Goal: Task Accomplishment & Management: Use online tool/utility

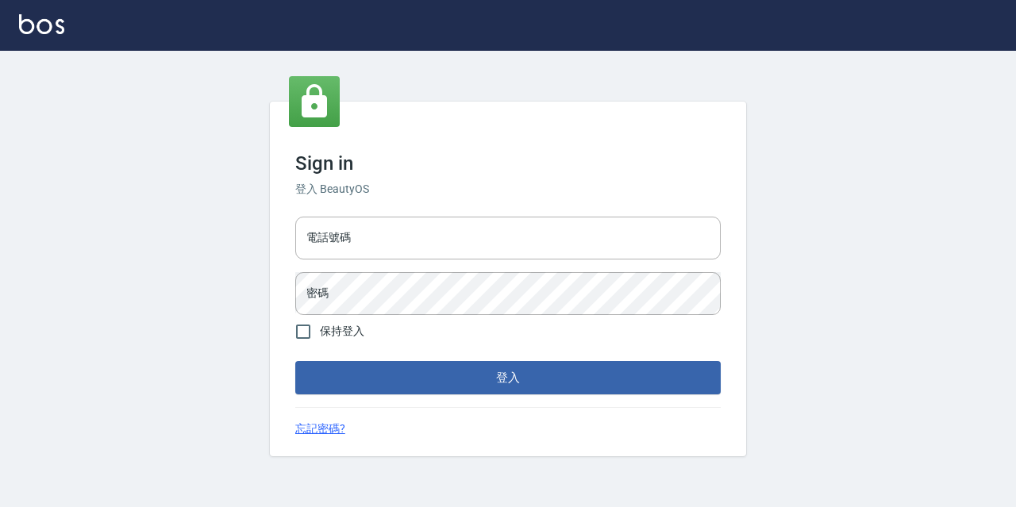
click at [317, 225] on div "電話號碼 電話號碼" at bounding box center [507, 238] width 425 height 43
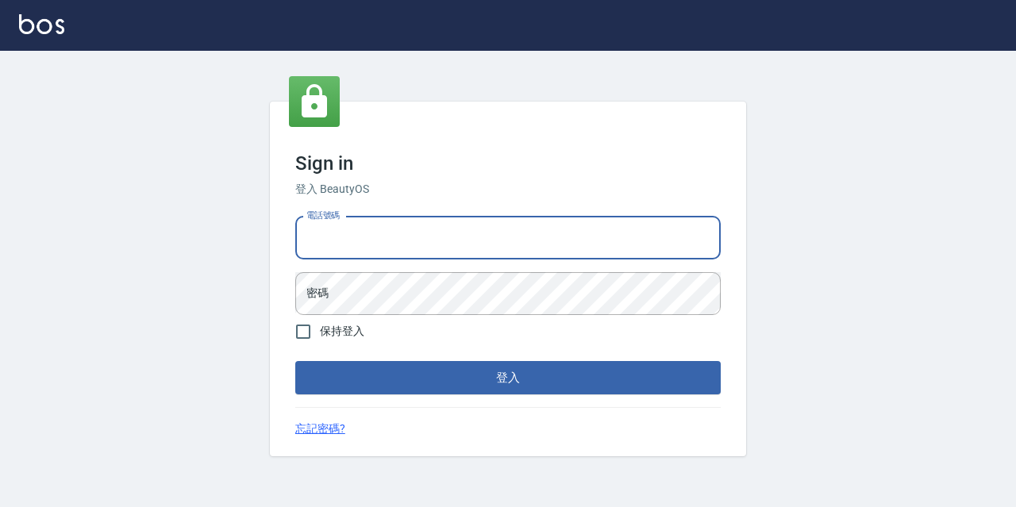
type input "0967388409"
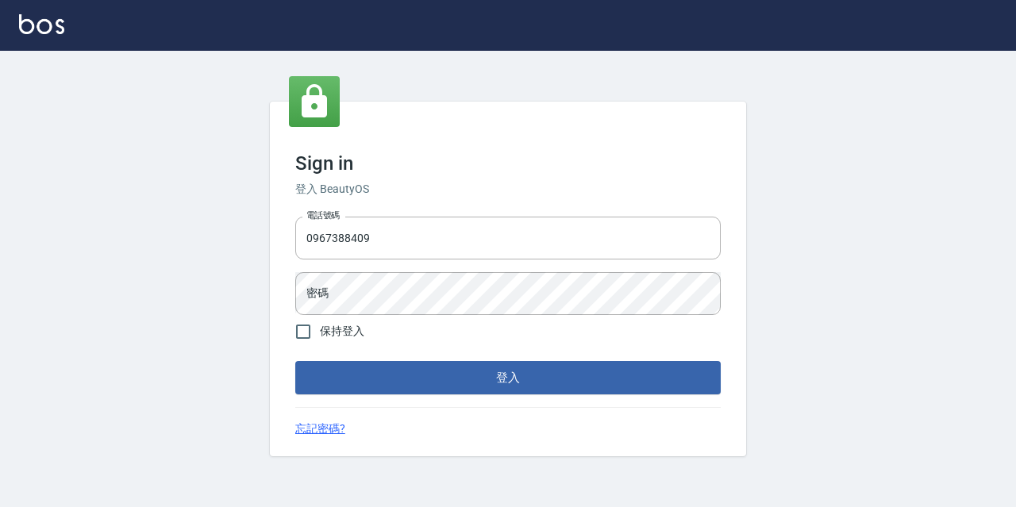
click at [410, 268] on div "電話號碼 [PHONE_NUMBER] 電話號碼 密碼 密碼" at bounding box center [508, 265] width 438 height 111
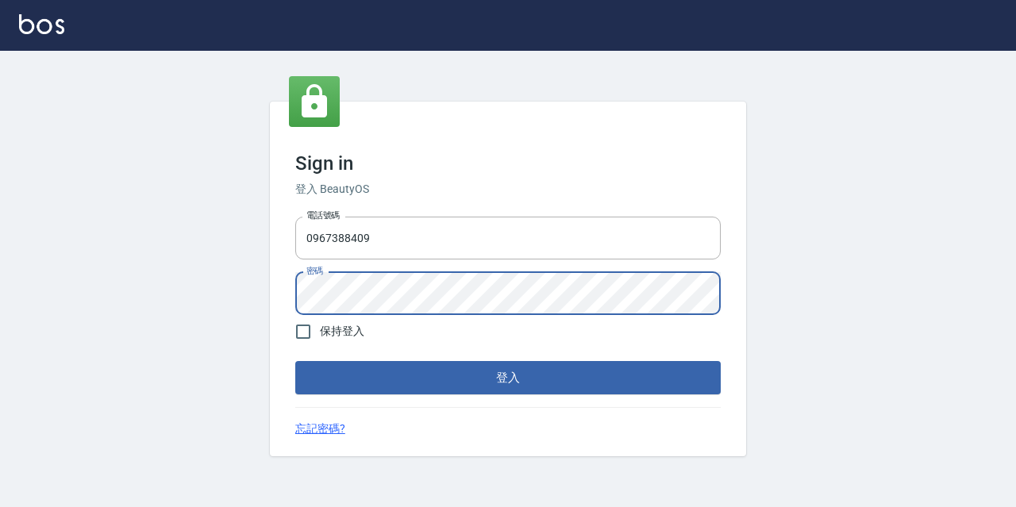
click at [295, 361] on button "登入" at bounding box center [507, 377] width 425 height 33
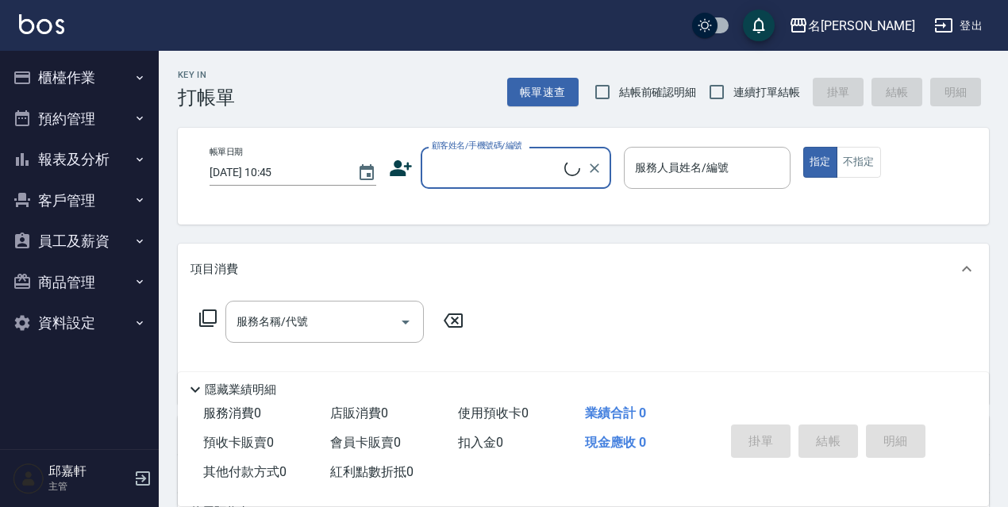
click at [60, 78] on button "櫃檯作業" at bounding box center [79, 77] width 146 height 41
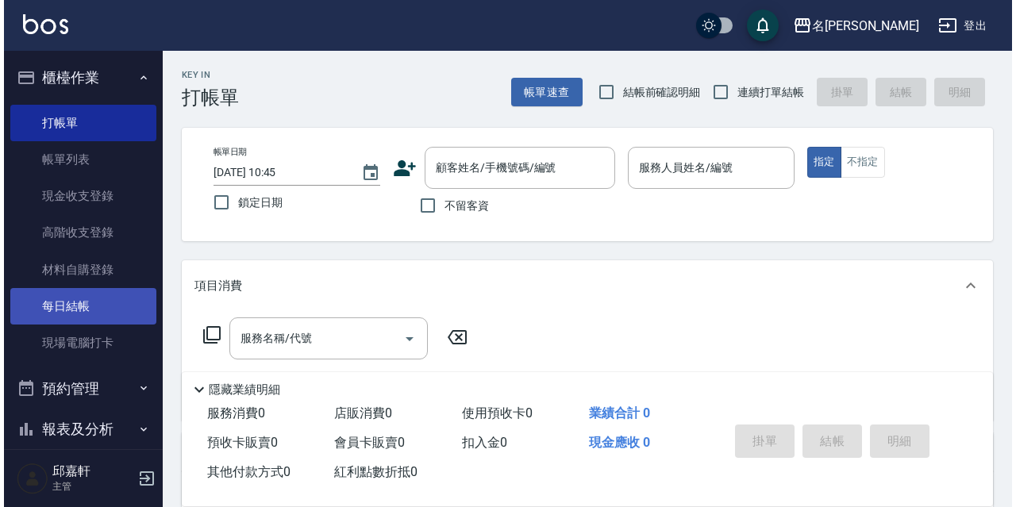
scroll to position [79, 0]
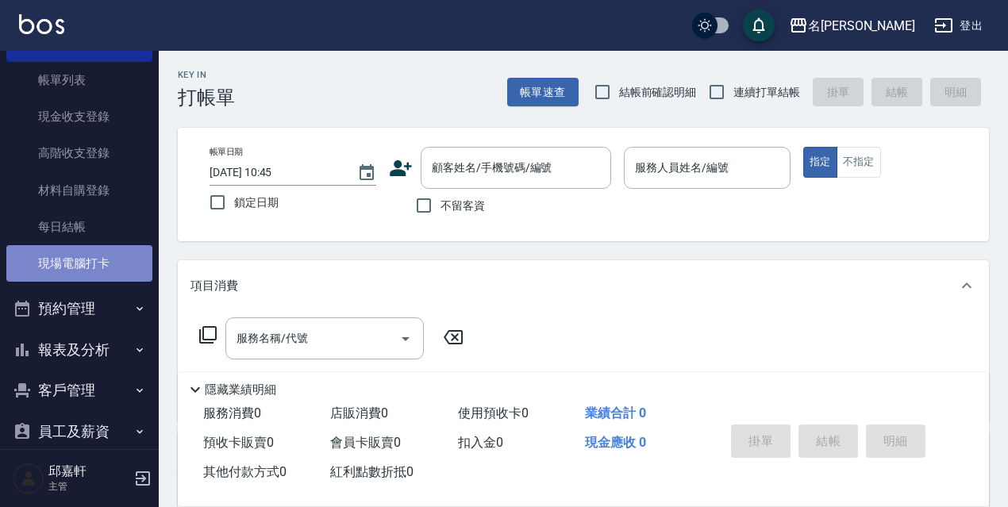
click at [126, 263] on link "現場電腦打卡" at bounding box center [79, 263] width 146 height 37
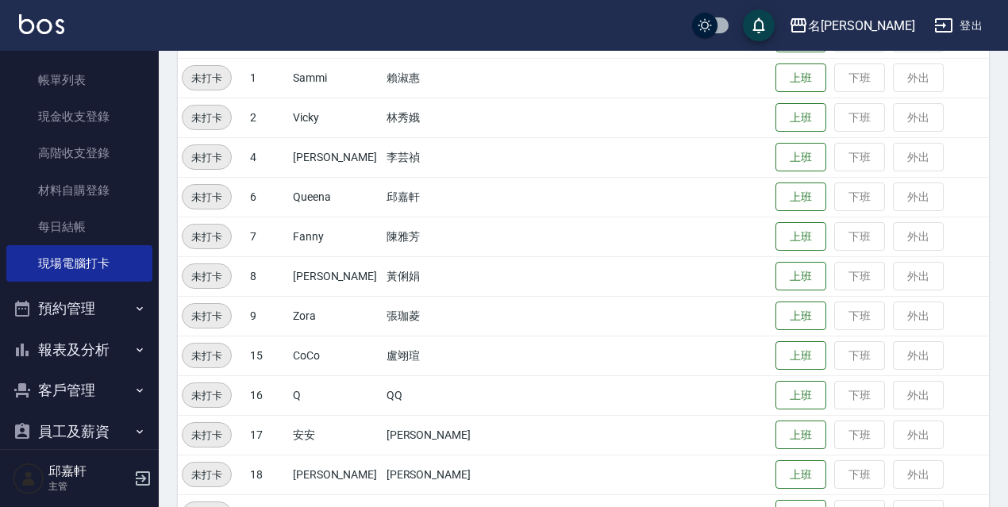
scroll to position [325, 0]
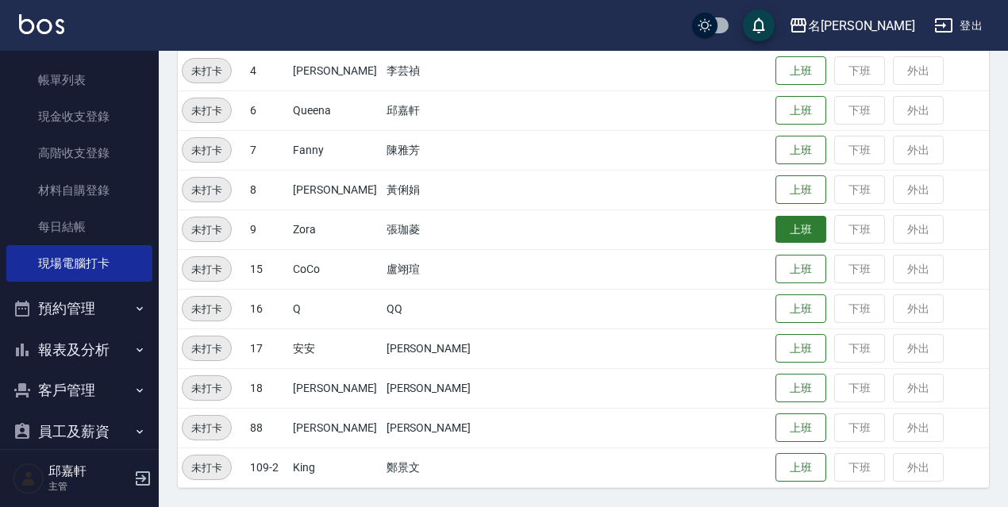
click at [776, 227] on button "上班" at bounding box center [801, 230] width 51 height 28
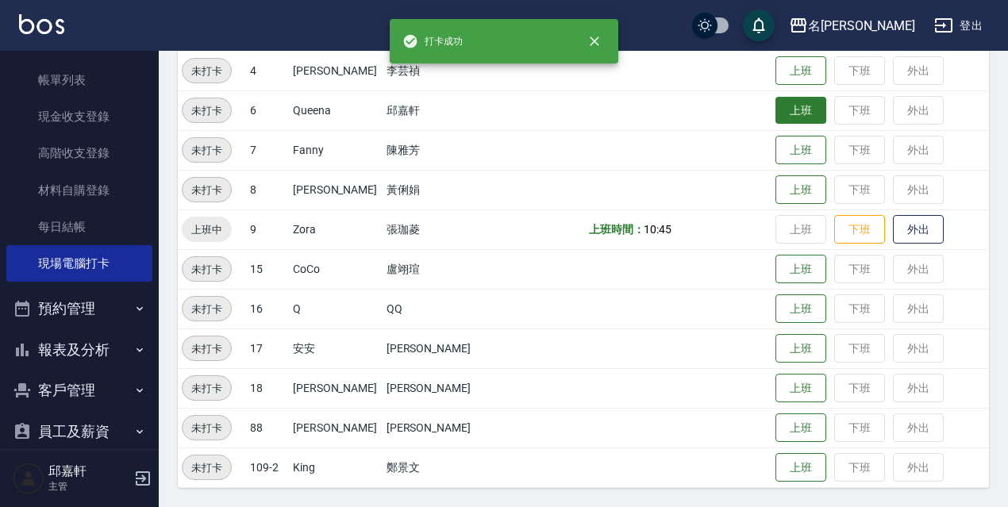
click at [801, 116] on button "上班" at bounding box center [801, 111] width 51 height 28
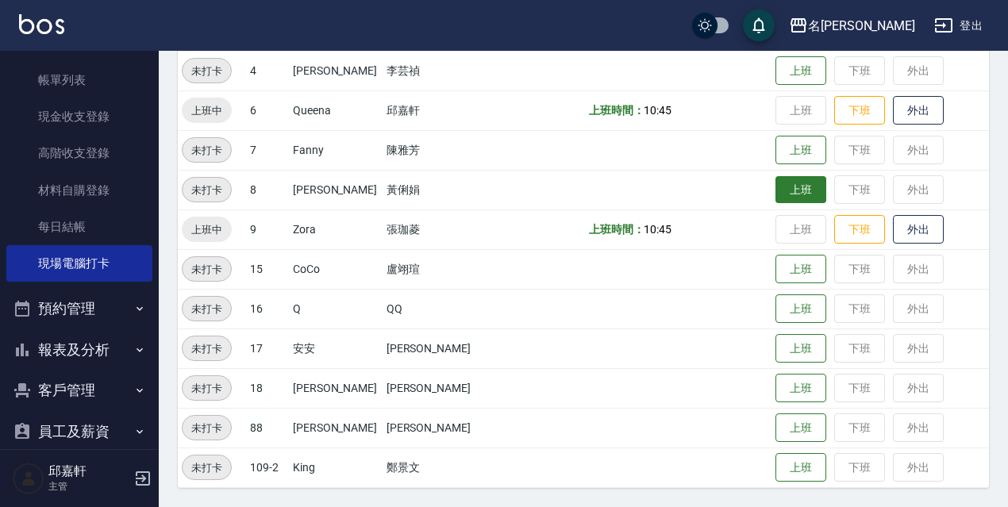
click at [795, 203] on button "上班" at bounding box center [801, 190] width 51 height 28
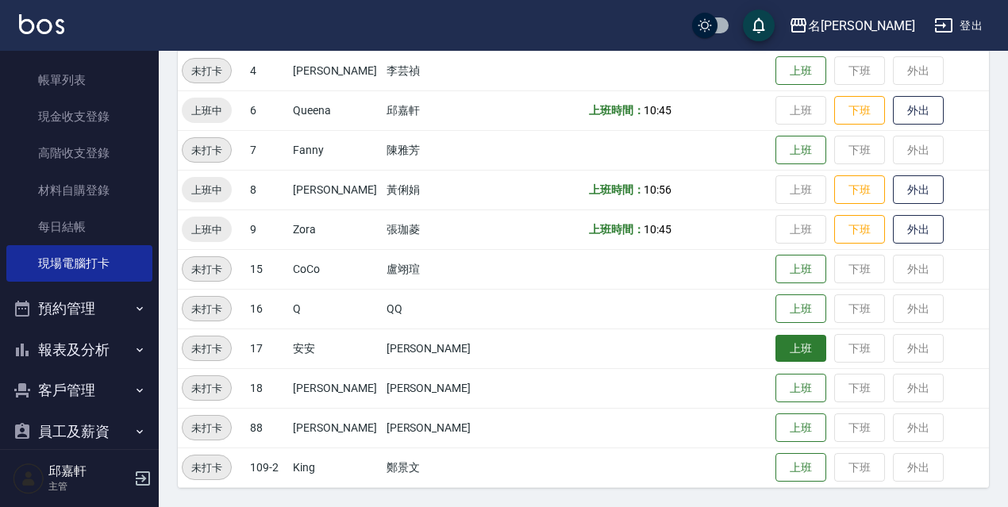
click at [776, 348] on button "上班" at bounding box center [801, 349] width 51 height 28
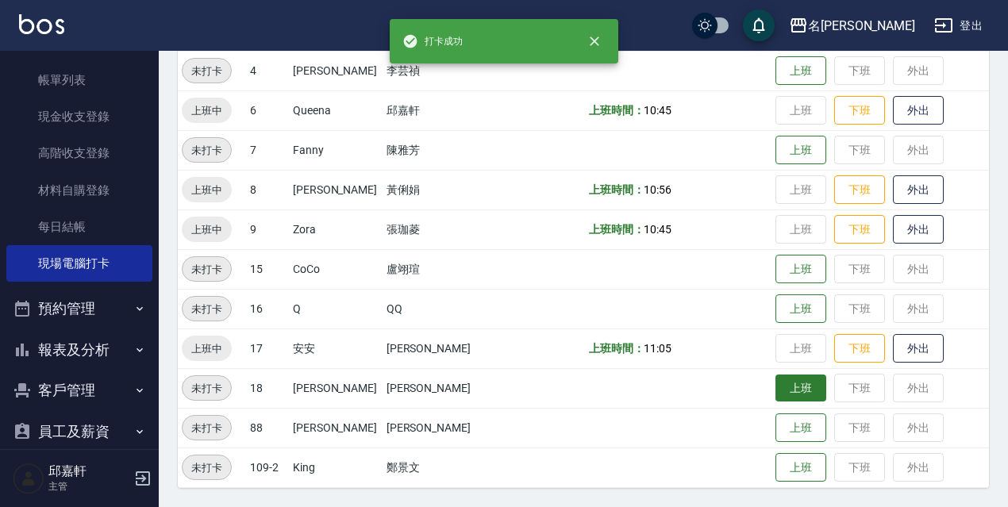
click at [776, 383] on button "上班" at bounding box center [801, 389] width 51 height 28
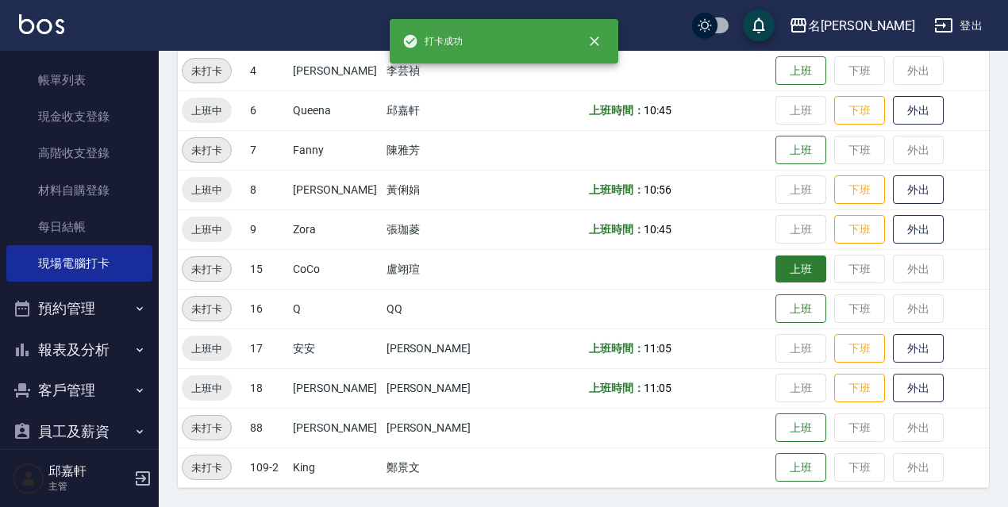
scroll to position [245, 0]
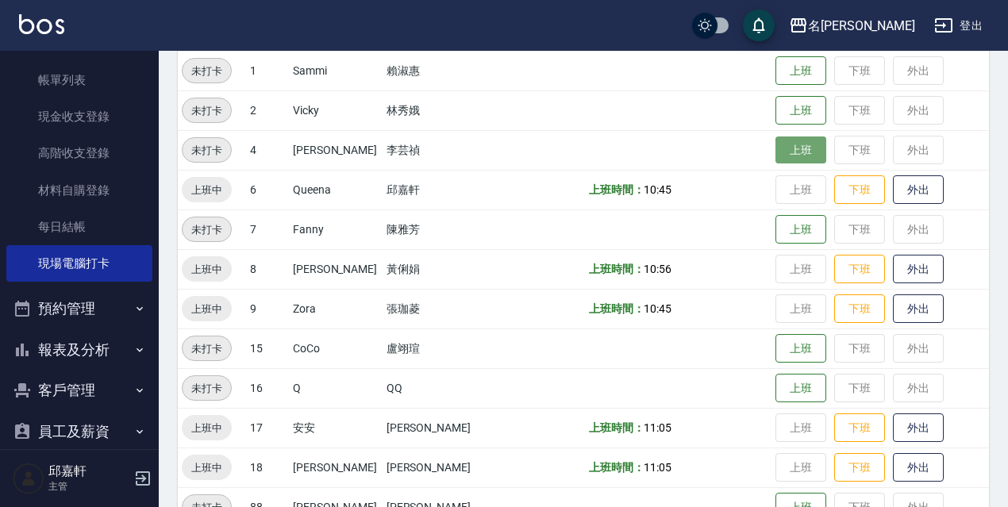
click at [776, 140] on button "上班" at bounding box center [801, 151] width 51 height 28
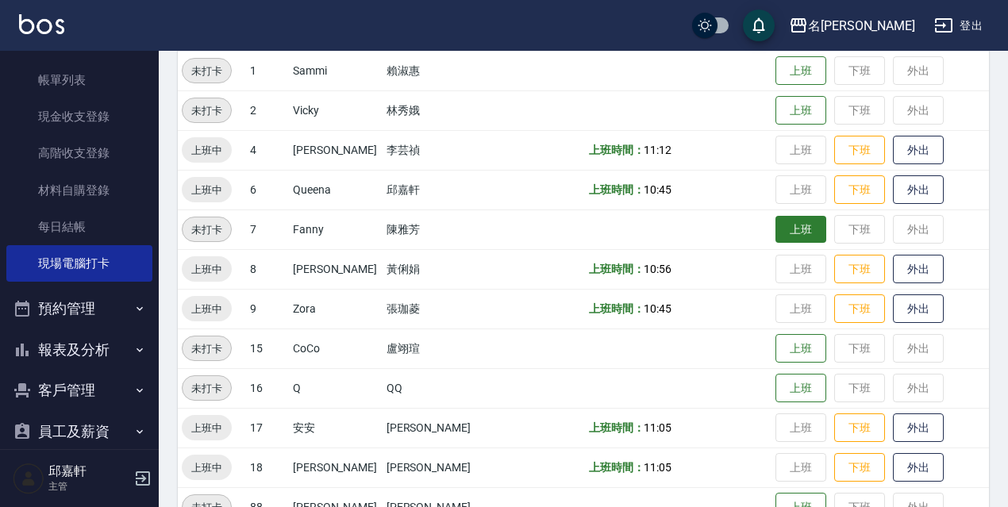
click at [791, 240] on button "上班" at bounding box center [801, 230] width 51 height 28
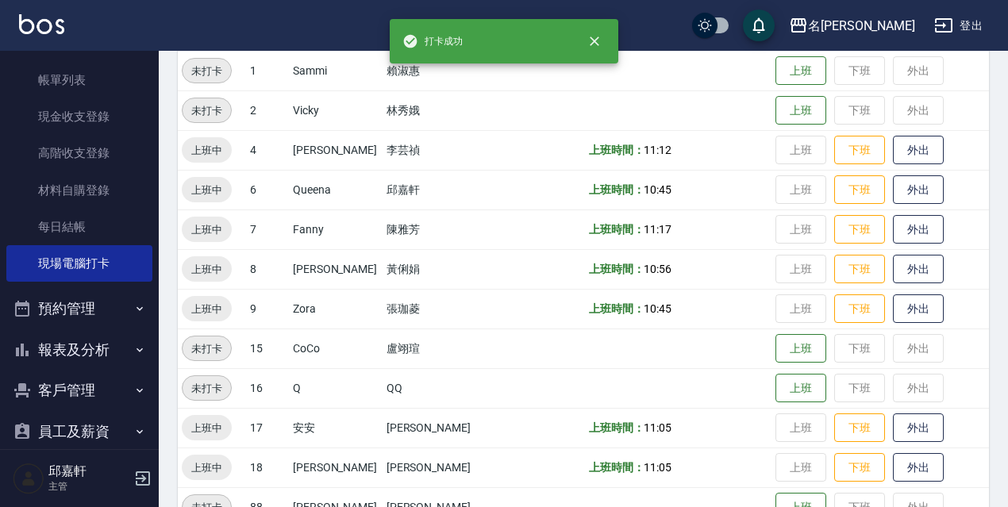
scroll to position [87, 0]
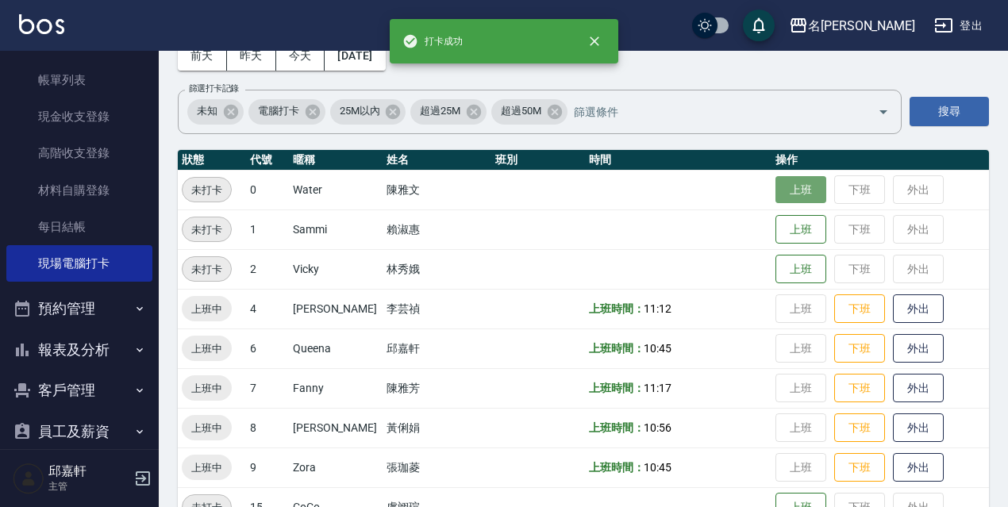
click at [781, 195] on button "上班" at bounding box center [801, 190] width 51 height 28
